Goal: Task Accomplishment & Management: Use online tool/utility

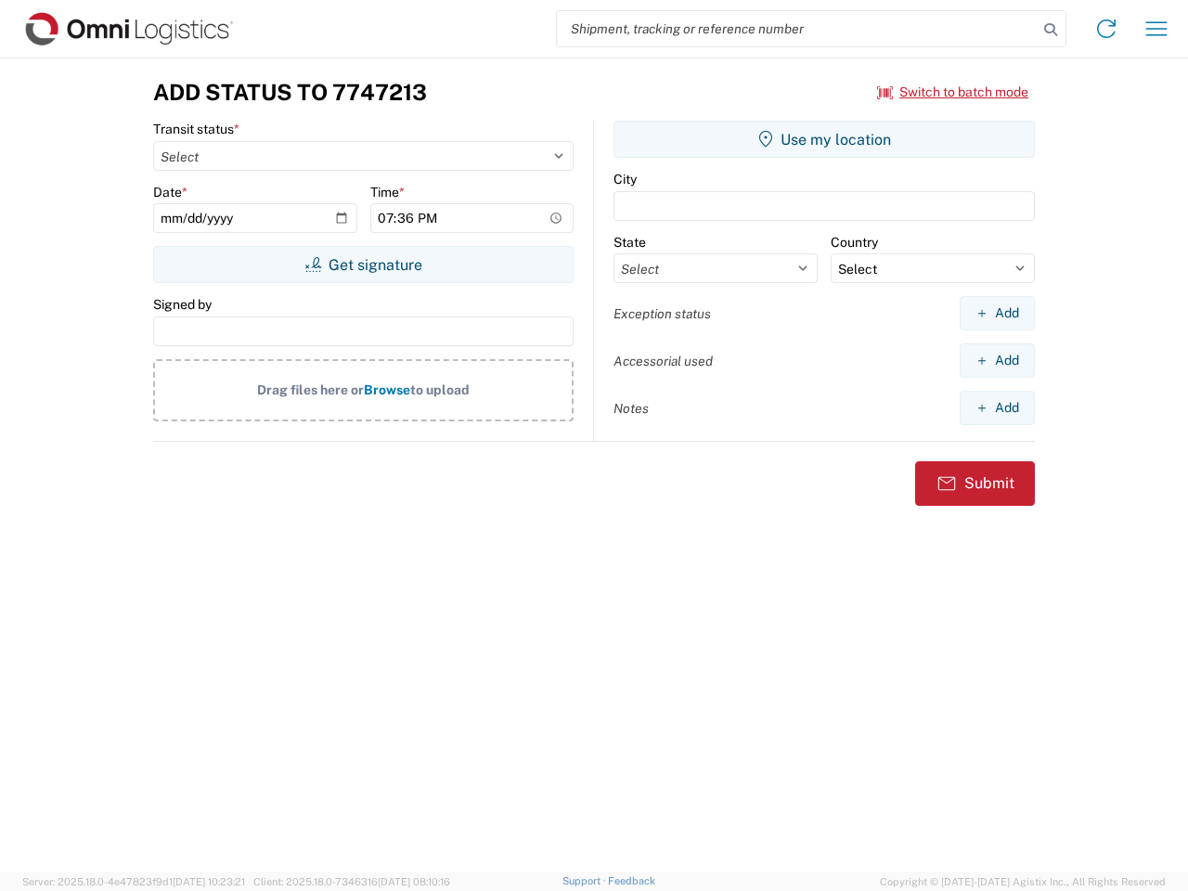
click at [797, 29] on input "search" at bounding box center [797, 28] width 481 height 35
click at [1051, 30] on icon at bounding box center [1051, 30] width 26 height 26
click at [1106, 29] on icon at bounding box center [1107, 29] width 30 height 30
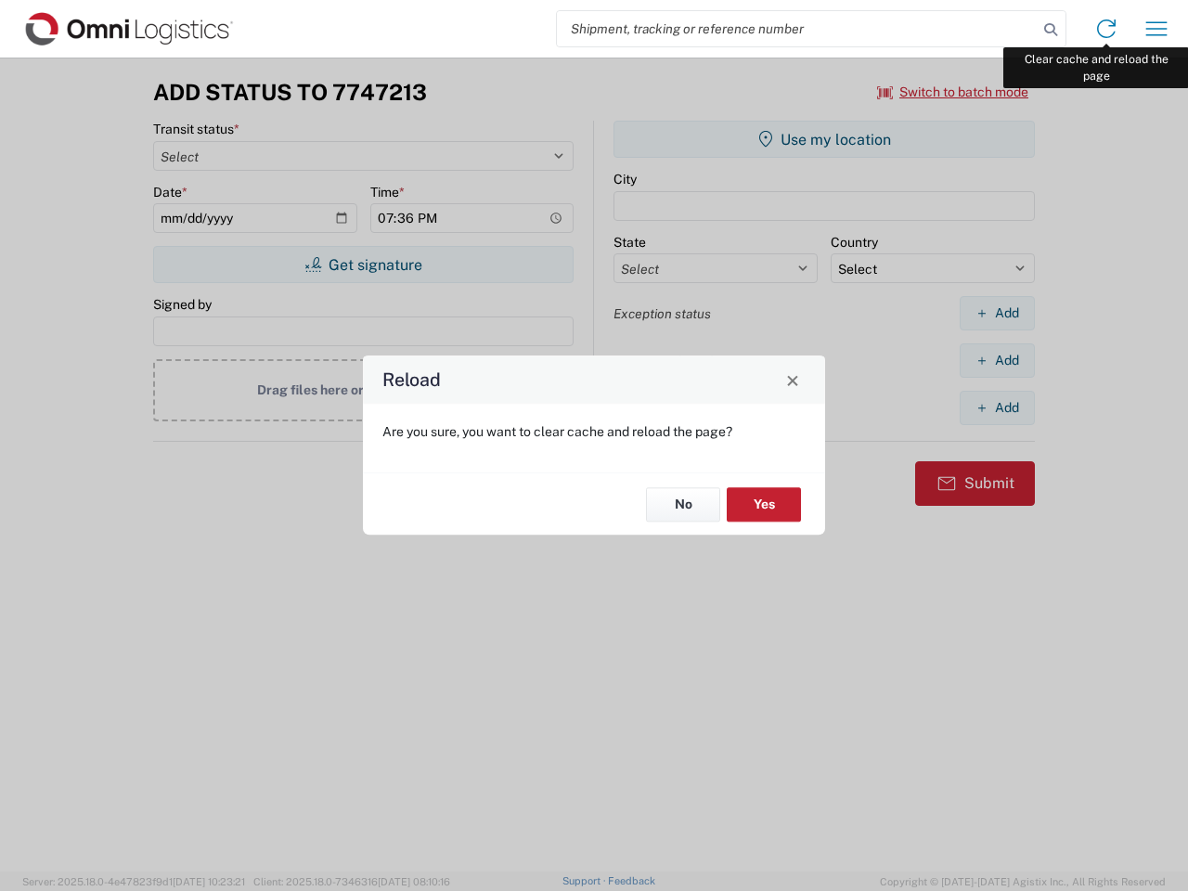
click at [1157, 29] on div "Reload Are you sure, you want to clear cache and reload the page? No Yes" at bounding box center [594, 445] width 1188 height 891
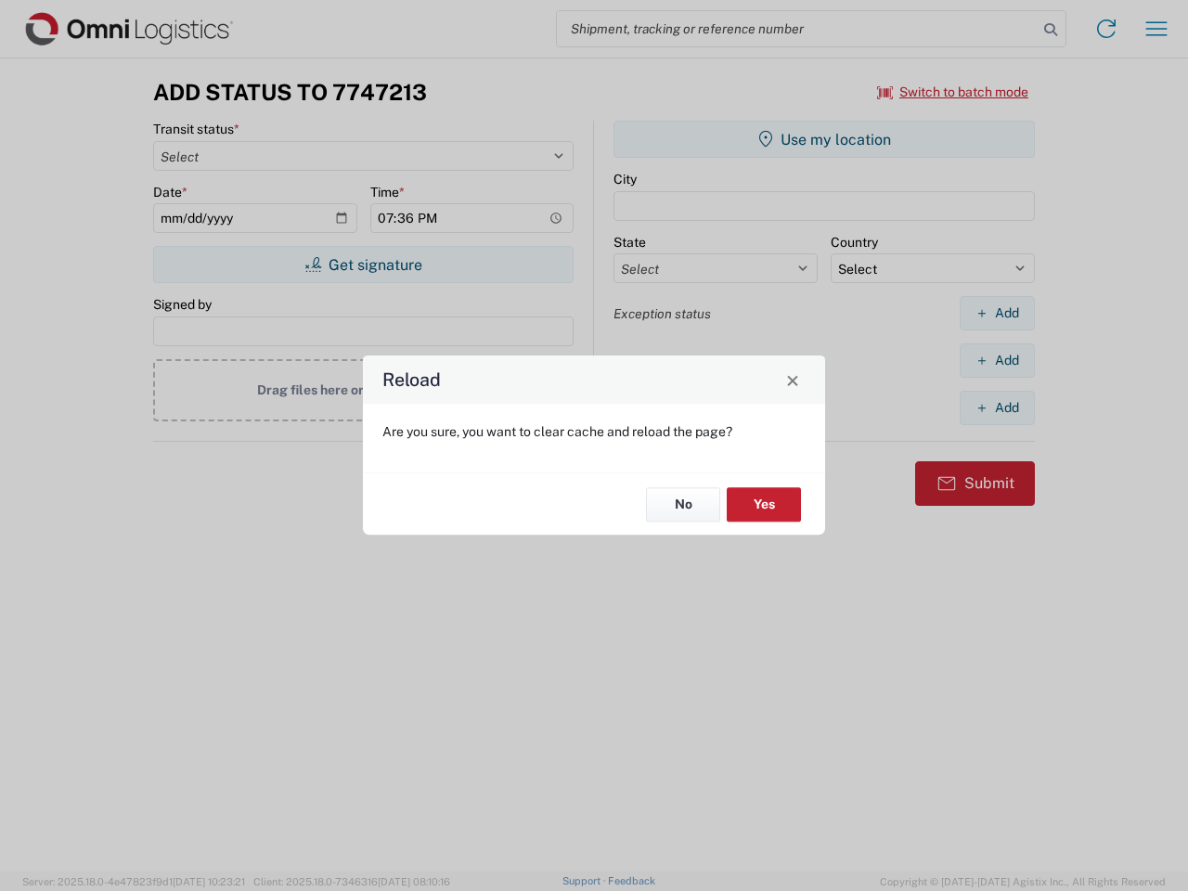
click at [953, 92] on div "Reload Are you sure, you want to clear cache and reload the page? No Yes" at bounding box center [594, 445] width 1188 height 891
click at [363, 265] on div "Reload Are you sure, you want to clear cache and reload the page? No Yes" at bounding box center [594, 445] width 1188 height 891
click at [824, 139] on div "Reload Are you sure, you want to clear cache and reload the page? No Yes" at bounding box center [594, 445] width 1188 height 891
click at [997, 313] on div "Reload Are you sure, you want to clear cache and reload the page? No Yes" at bounding box center [594, 445] width 1188 height 891
click at [997, 360] on div "Reload Are you sure, you want to clear cache and reload the page? No Yes" at bounding box center [594, 445] width 1188 height 891
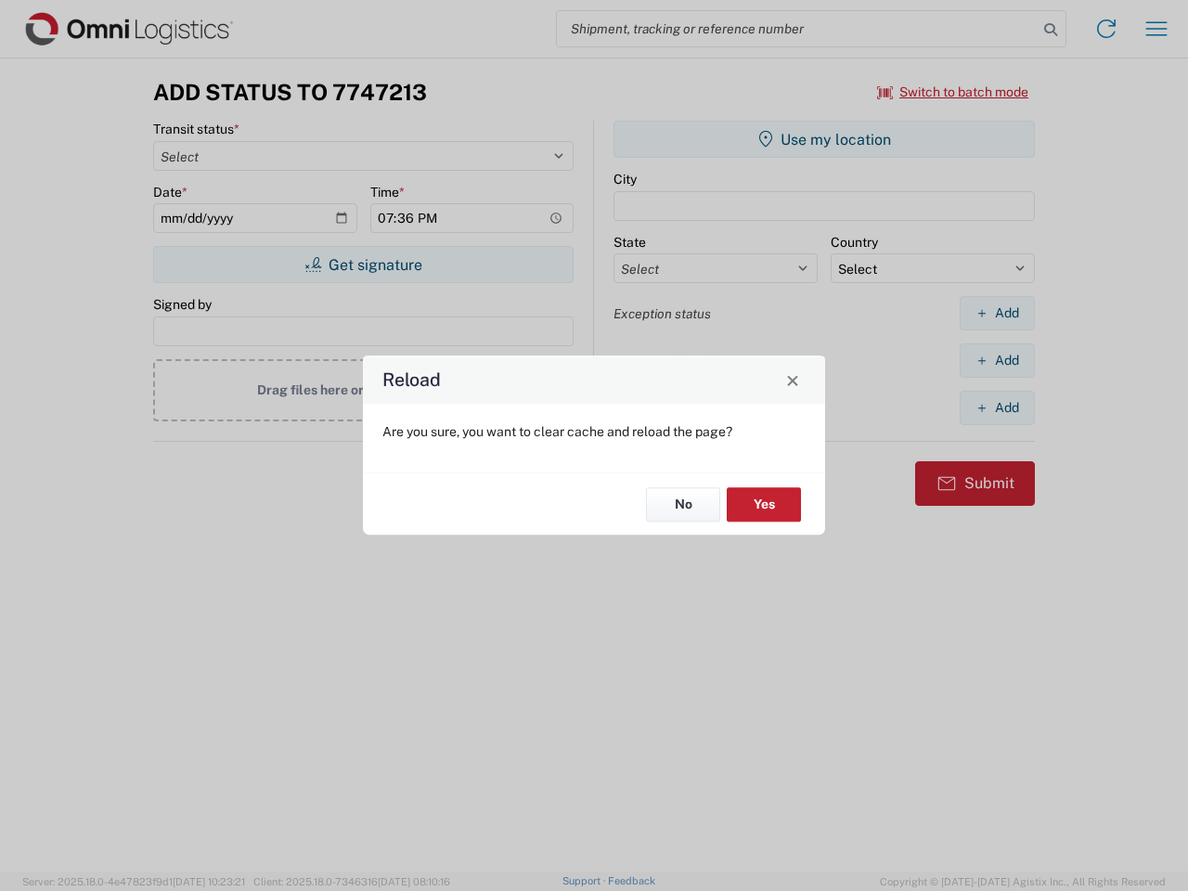
click at [997, 407] on div "Reload Are you sure, you want to clear cache and reload the page? No Yes" at bounding box center [594, 445] width 1188 height 891
